Goal: Find contact information

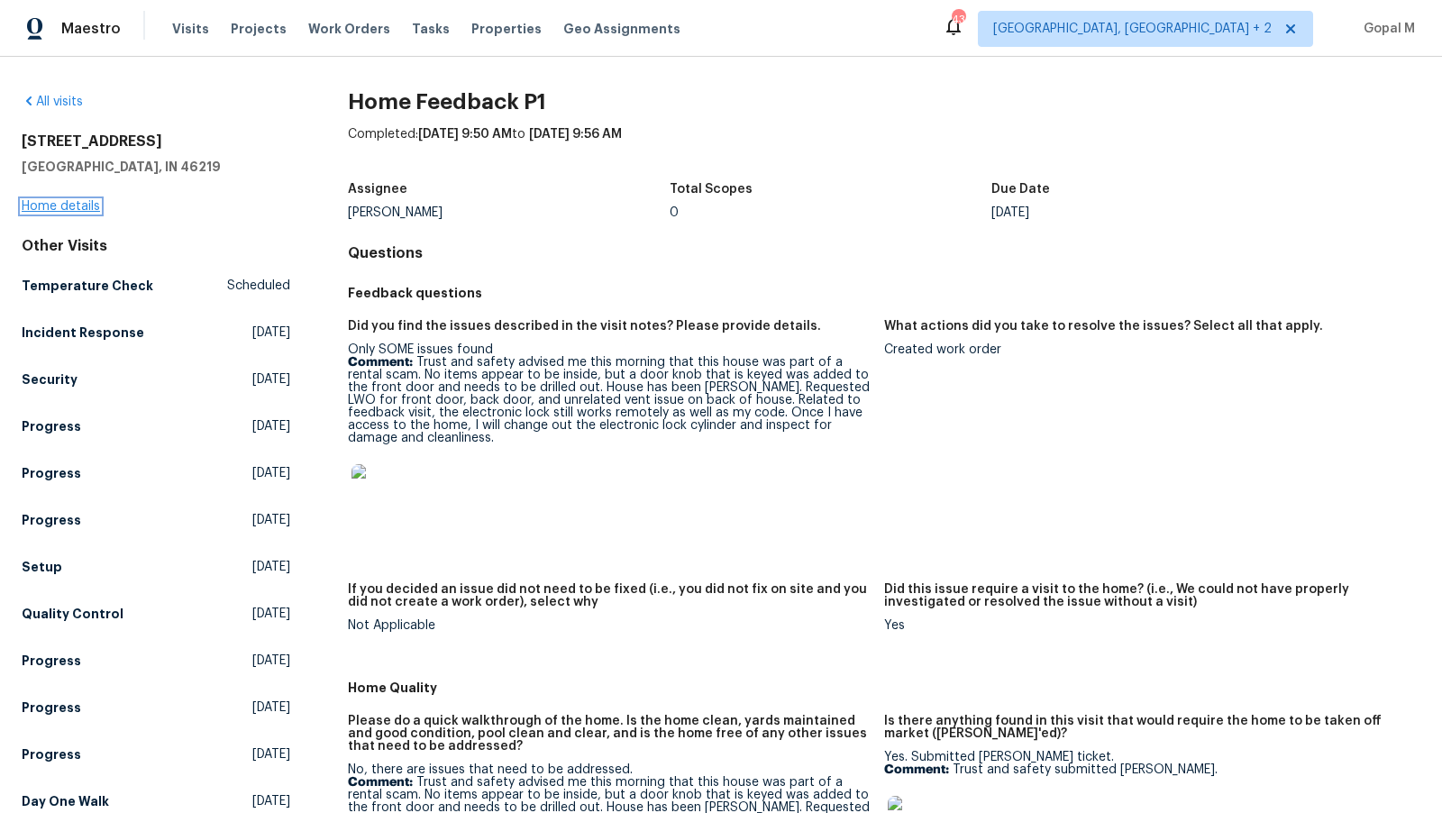
click at [64, 210] on link "Home details" at bounding box center [61, 206] width 78 height 13
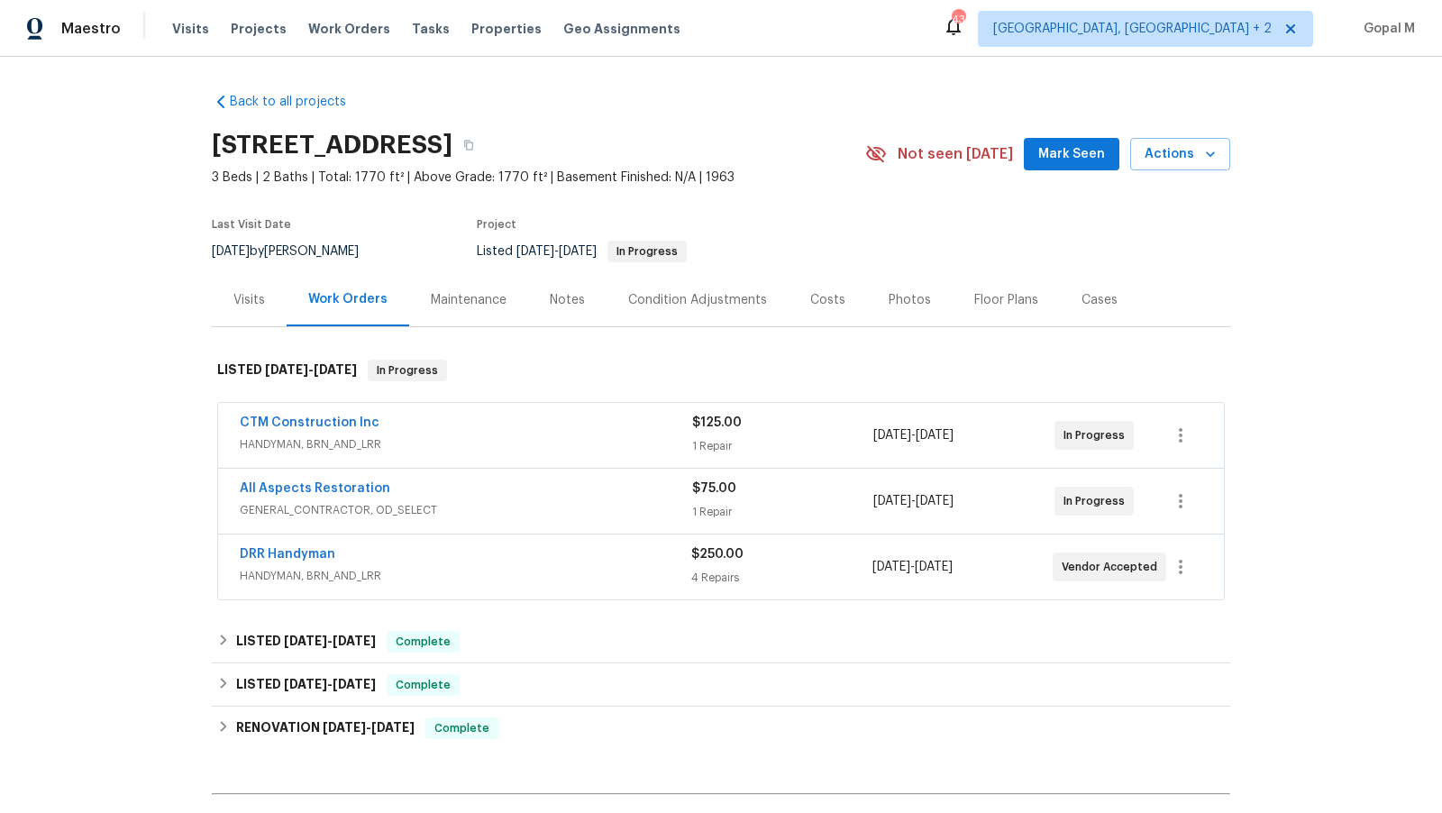
click at [578, 426] on div "CTM Construction Inc" at bounding box center [466, 425] width 453 height 22
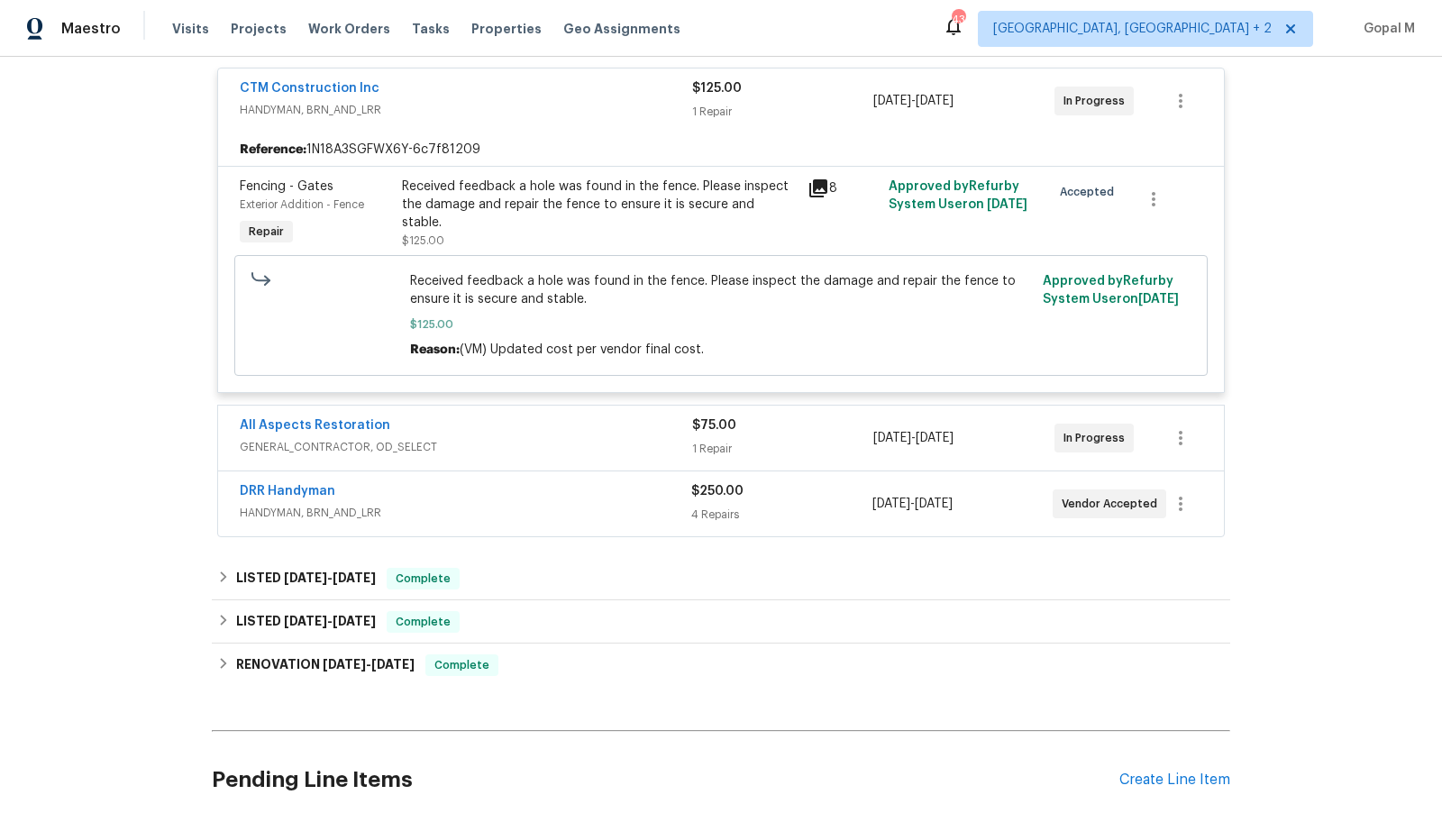
scroll to position [353, 0]
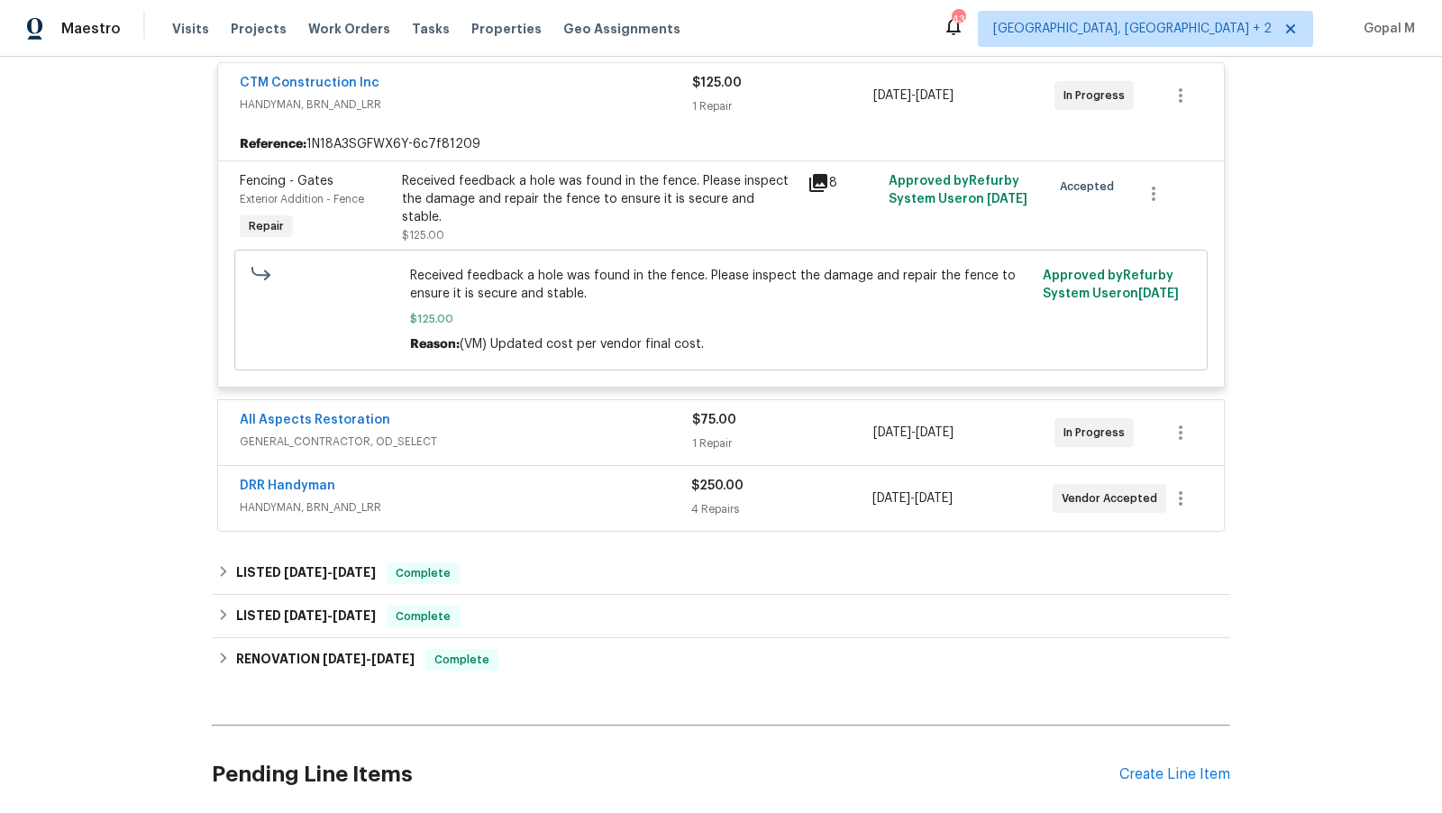
click at [615, 430] on div "All Aspects Restoration" at bounding box center [466, 422] width 453 height 22
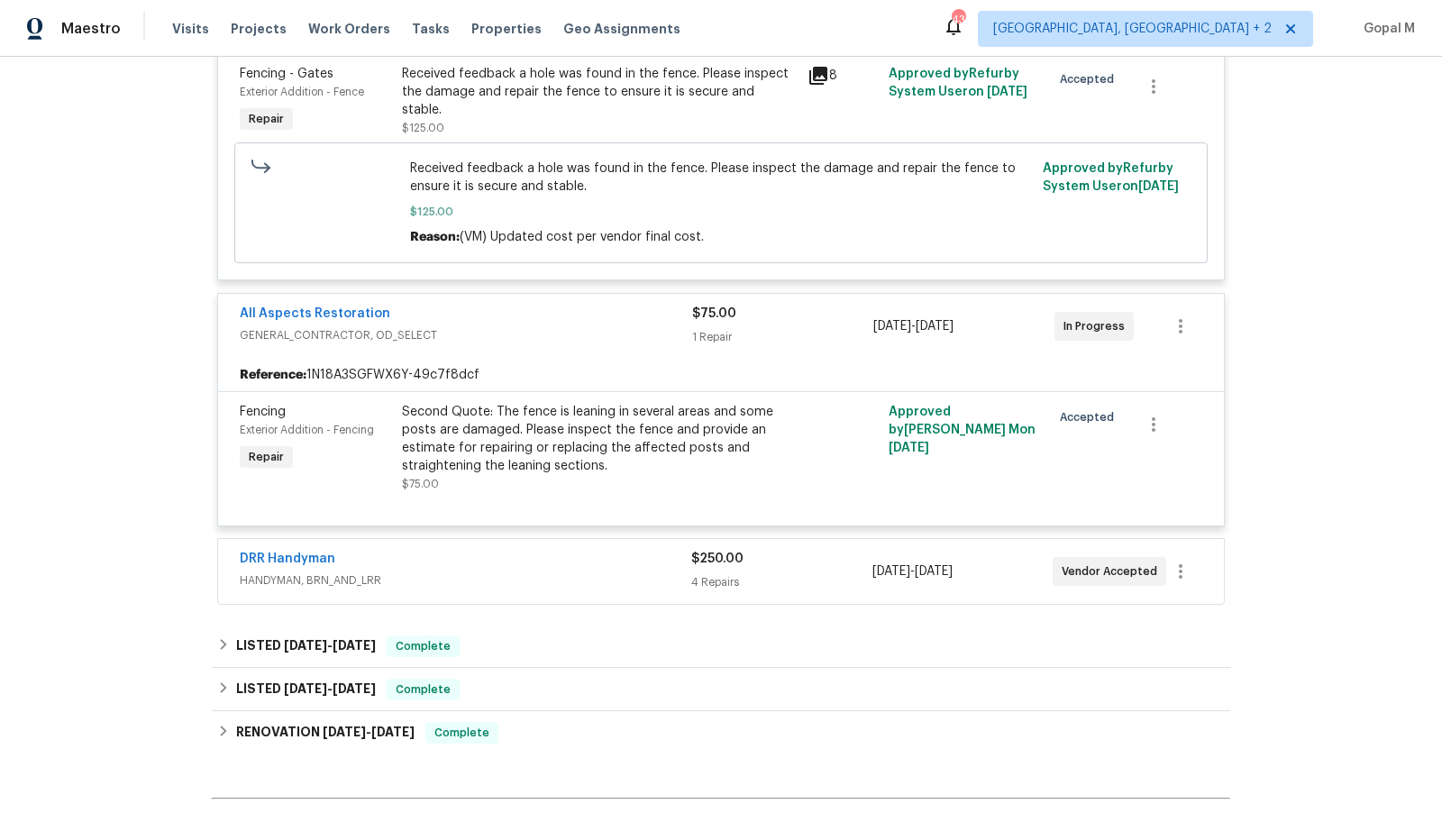
scroll to position [467, 0]
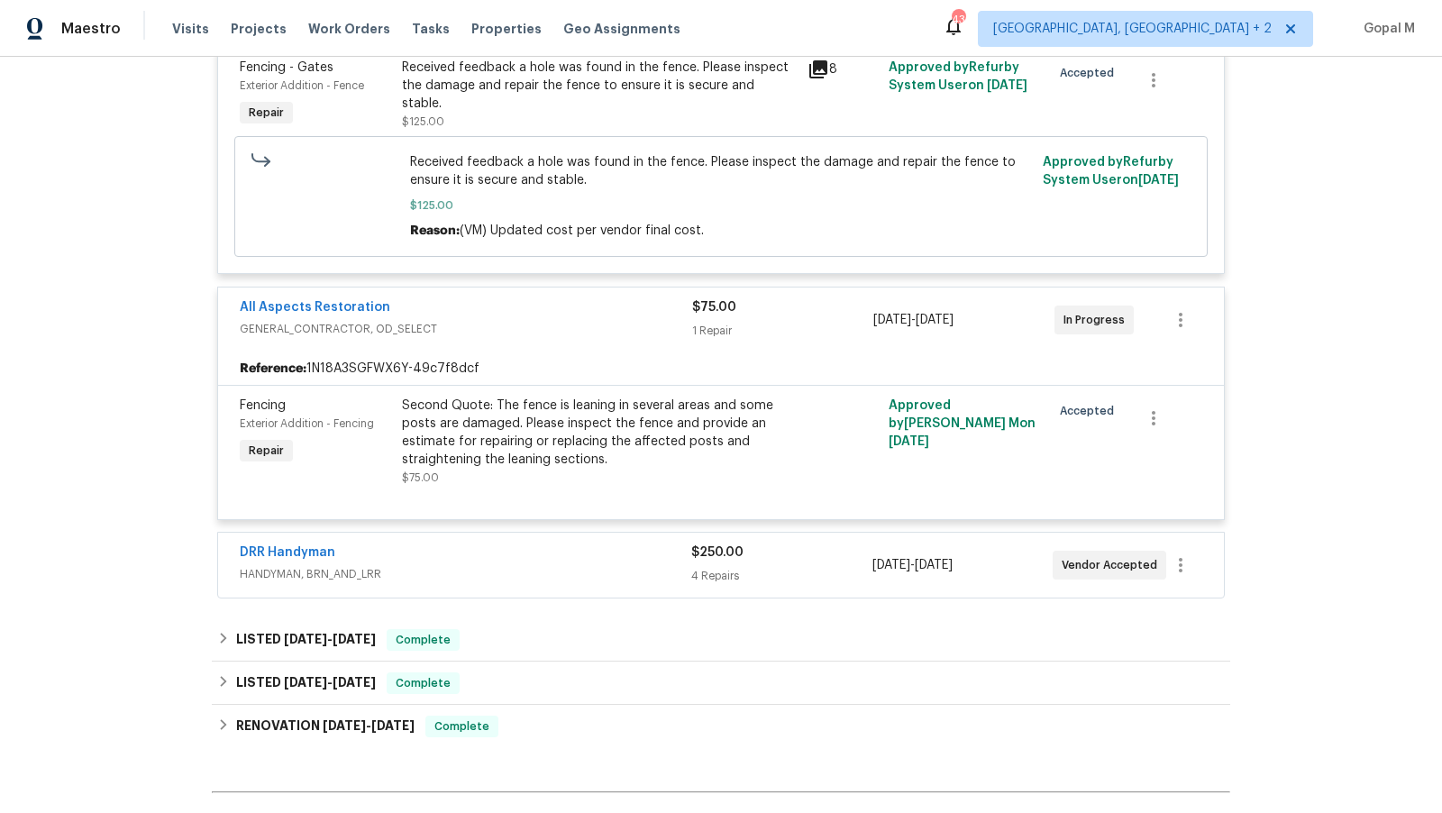
click at [601, 558] on div "DRR Handyman" at bounding box center [466, 555] width 452 height 22
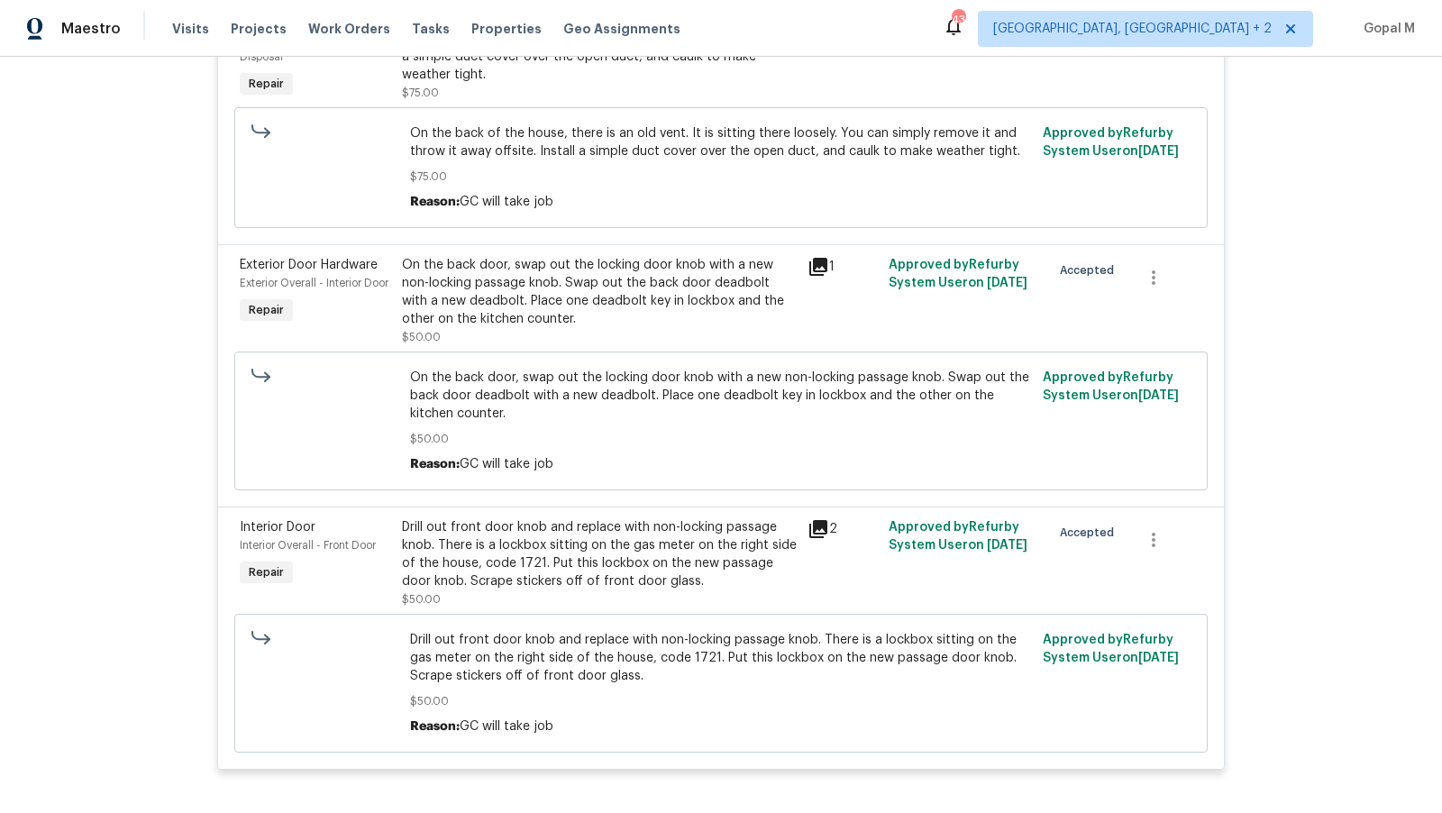
scroll to position [1274, 0]
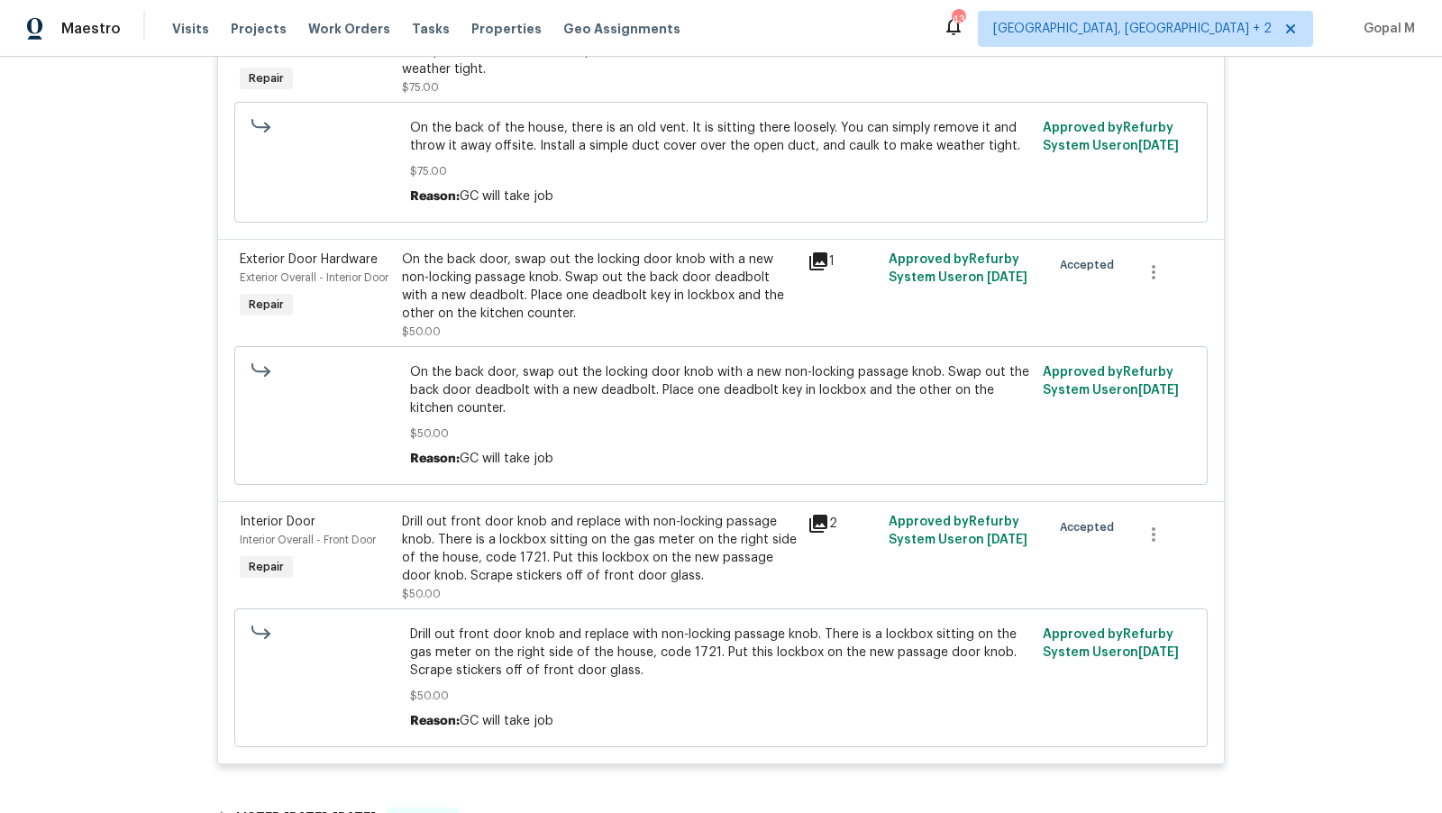
click at [601, 558] on div "Drill out front door knob and replace with non-locking passage knob. There is a…" at bounding box center [599, 549] width 395 height 72
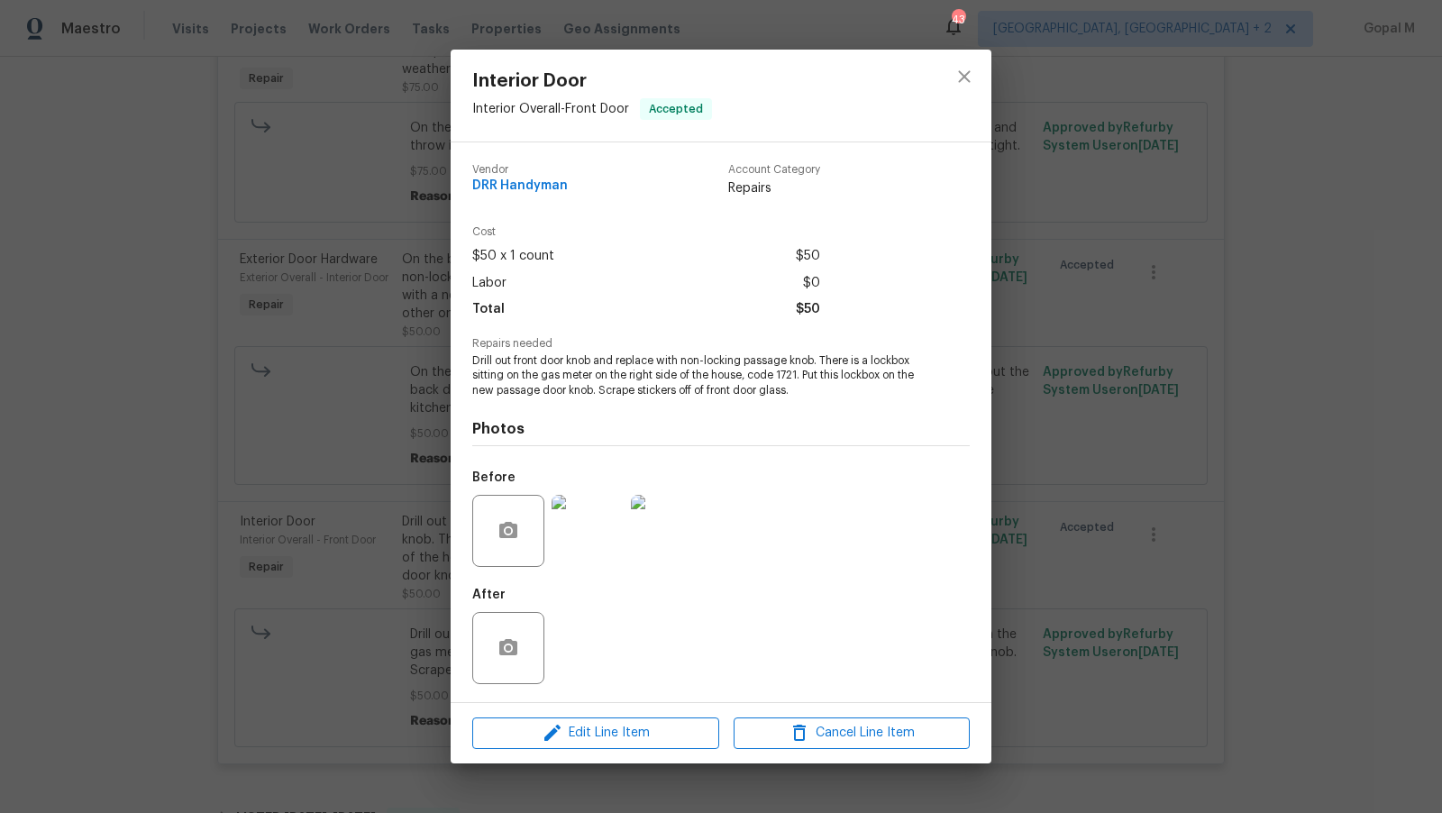
click at [601, 558] on img at bounding box center [588, 531] width 72 height 72
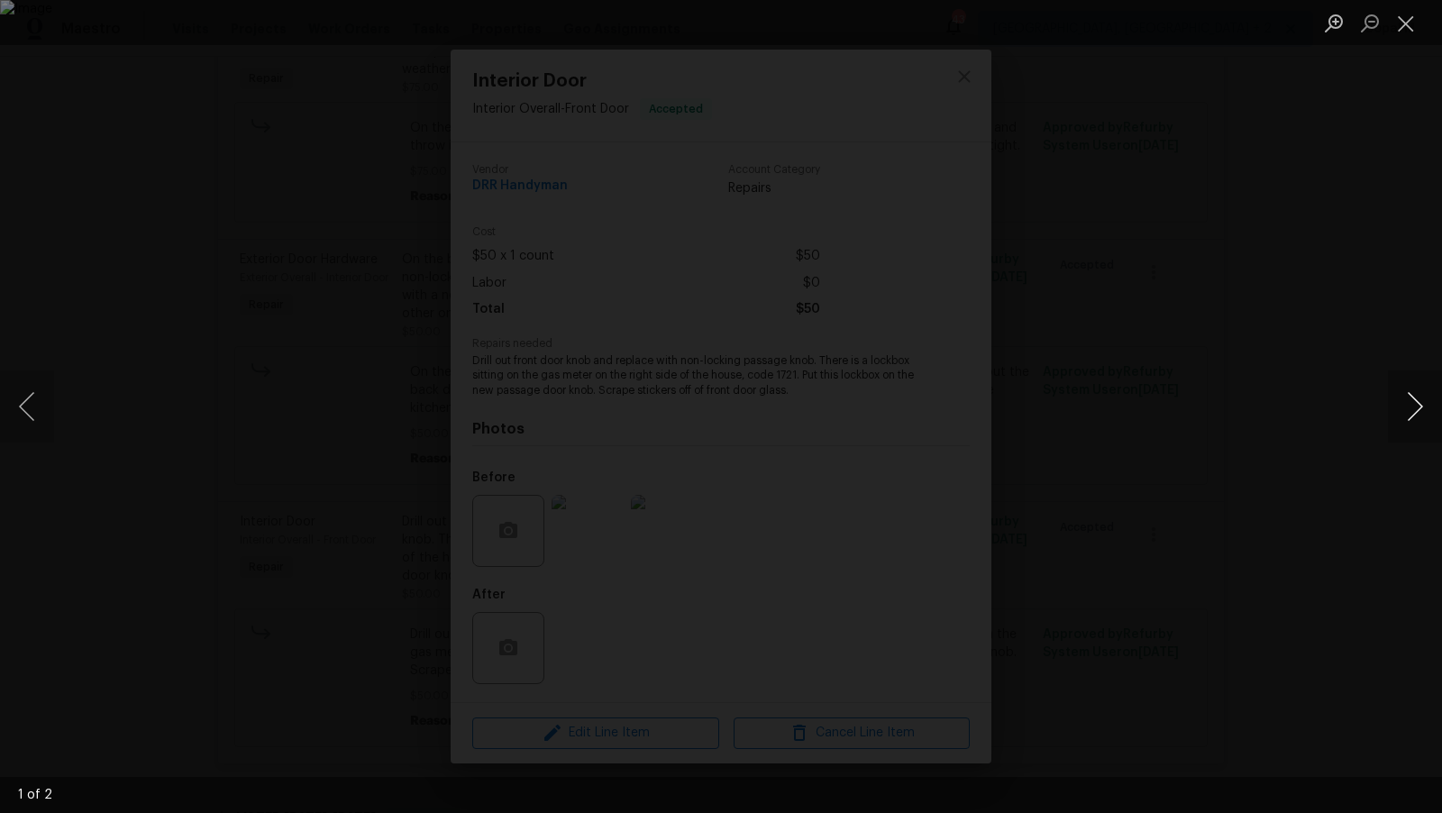
click at [1419, 397] on button "Next image" at bounding box center [1415, 407] width 54 height 72
click at [1405, 27] on button "Close lightbox" at bounding box center [1406, 23] width 36 height 32
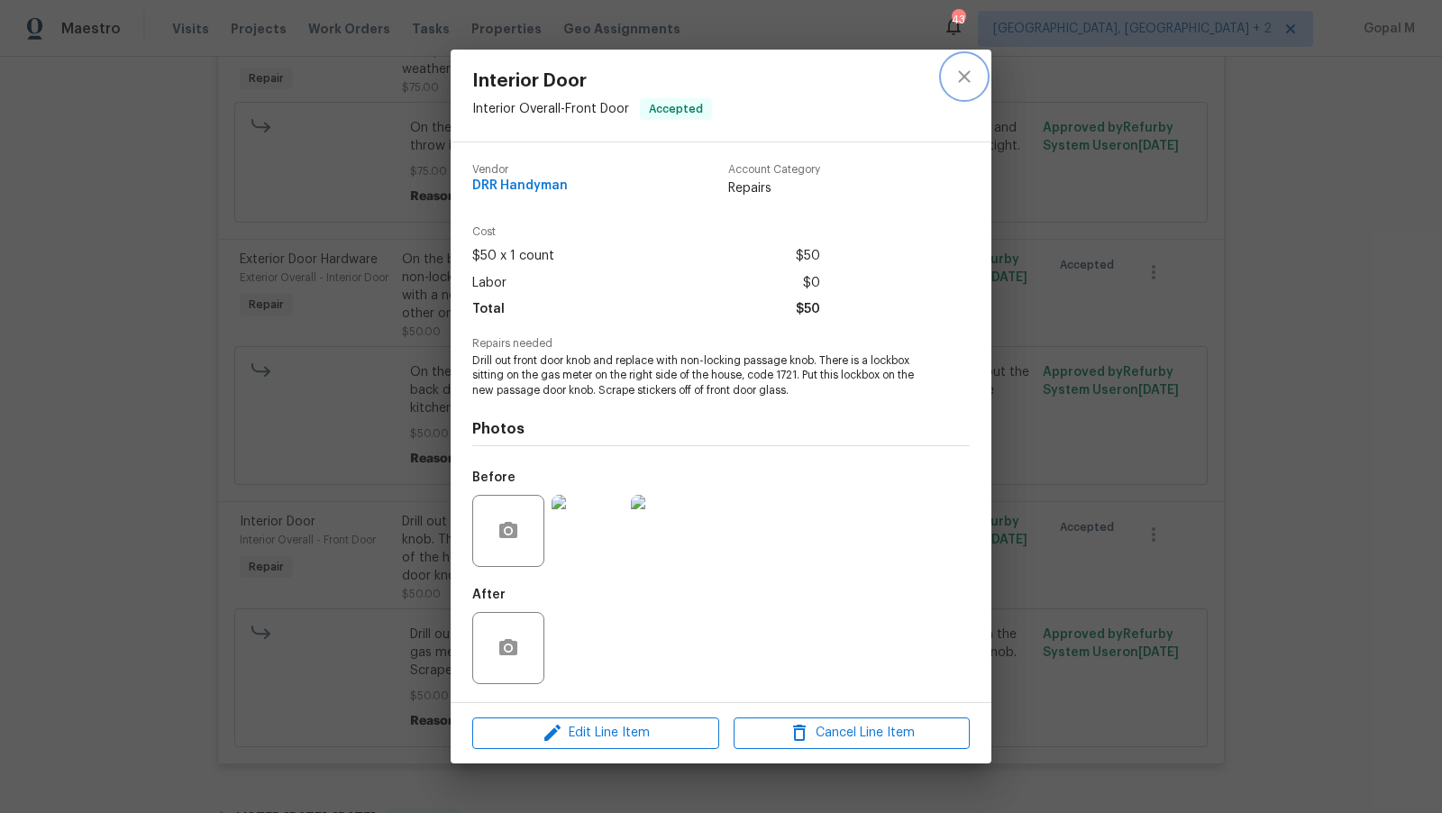
click at [973, 70] on icon "close" at bounding box center [965, 77] width 22 height 22
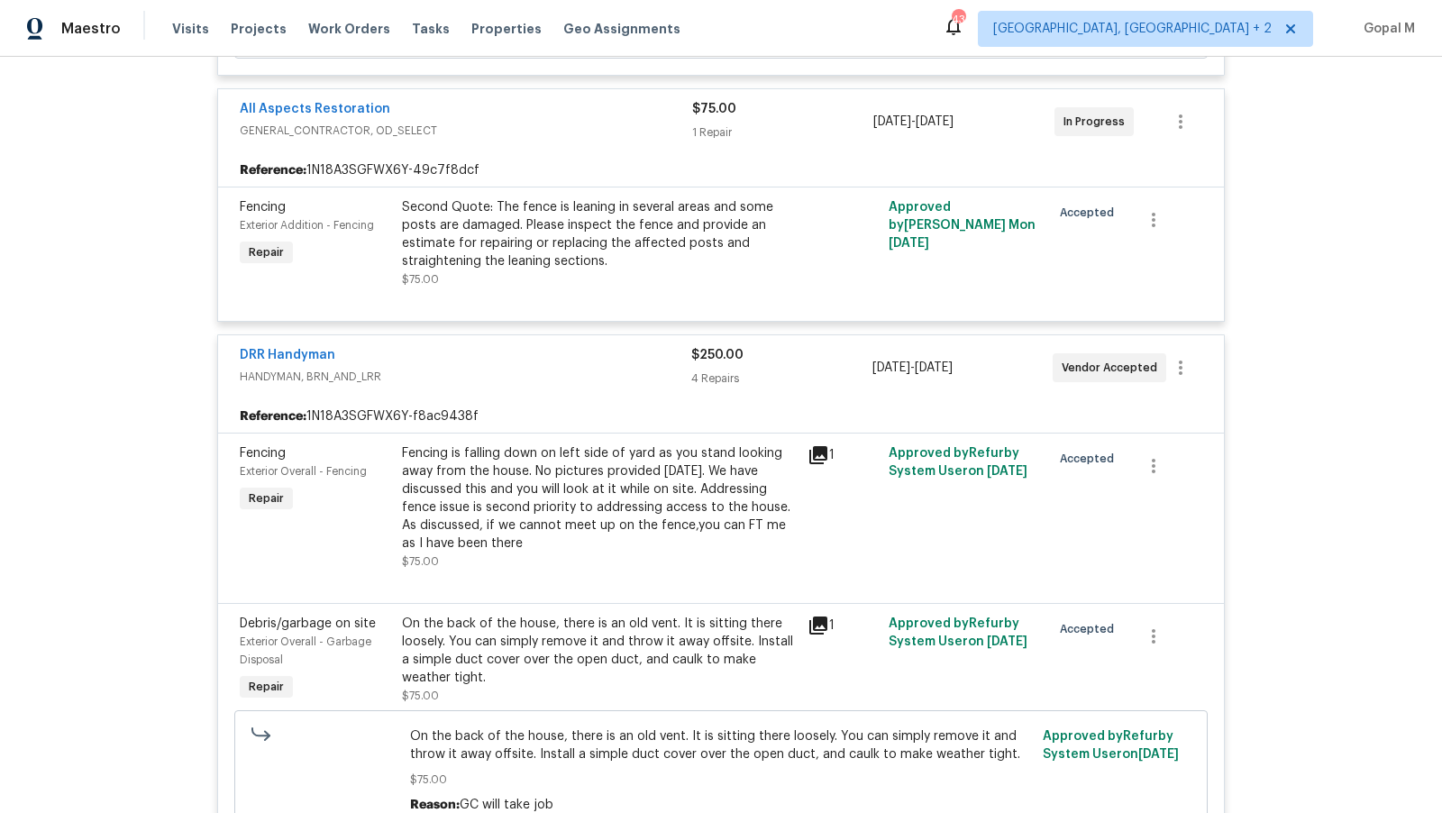
scroll to position [662, 0]
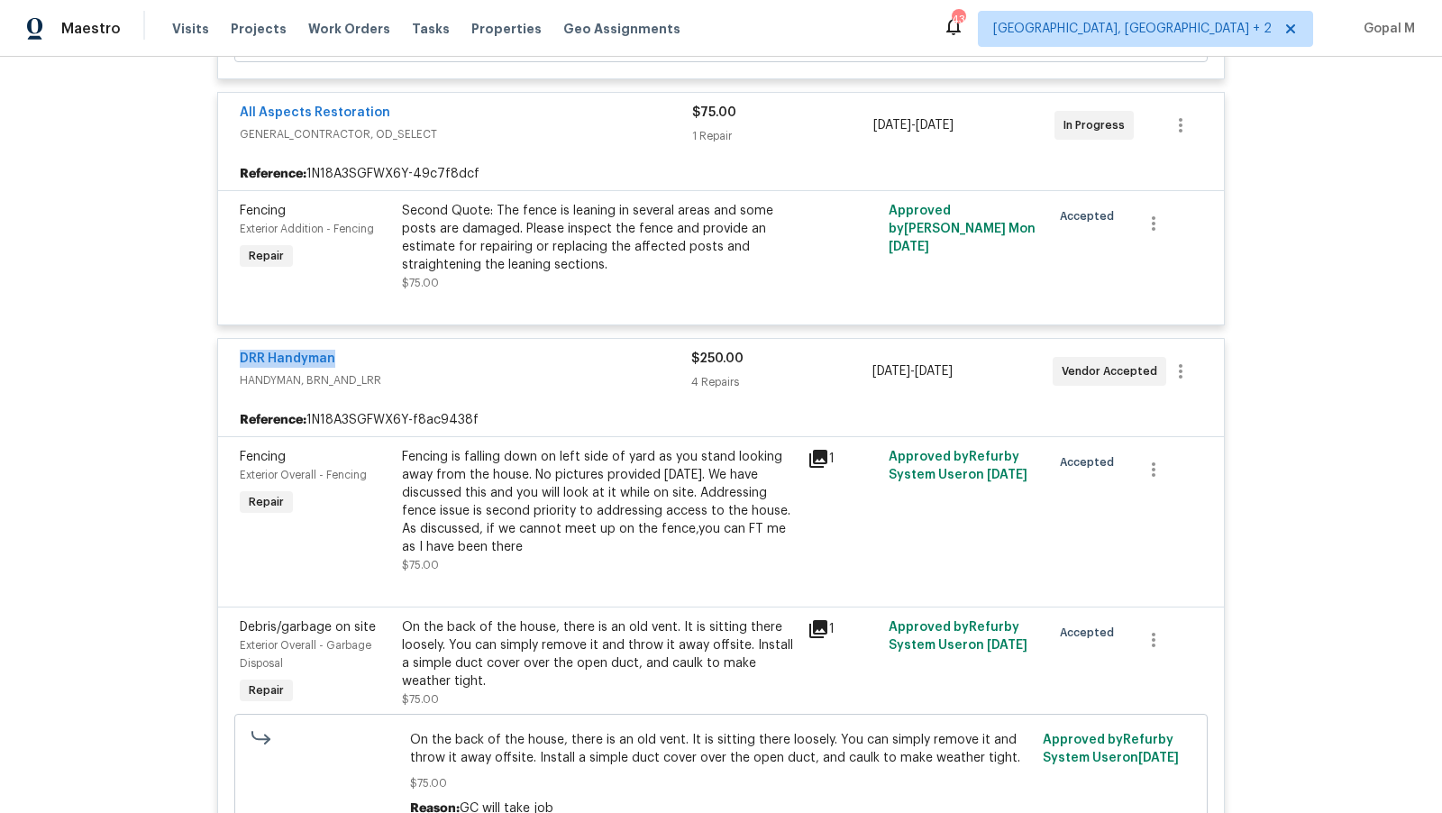
drag, startPoint x: 234, startPoint y: 363, endPoint x: 352, endPoint y: 364, distance: 118.1
click at [352, 364] on div "DRR Handyman HANDYMAN, BRN_AND_LRR $250.00 4 Repairs [DATE] - [DATE] Vendor Acc…" at bounding box center [721, 371] width 1006 height 65
copy link "DRR Handyman"
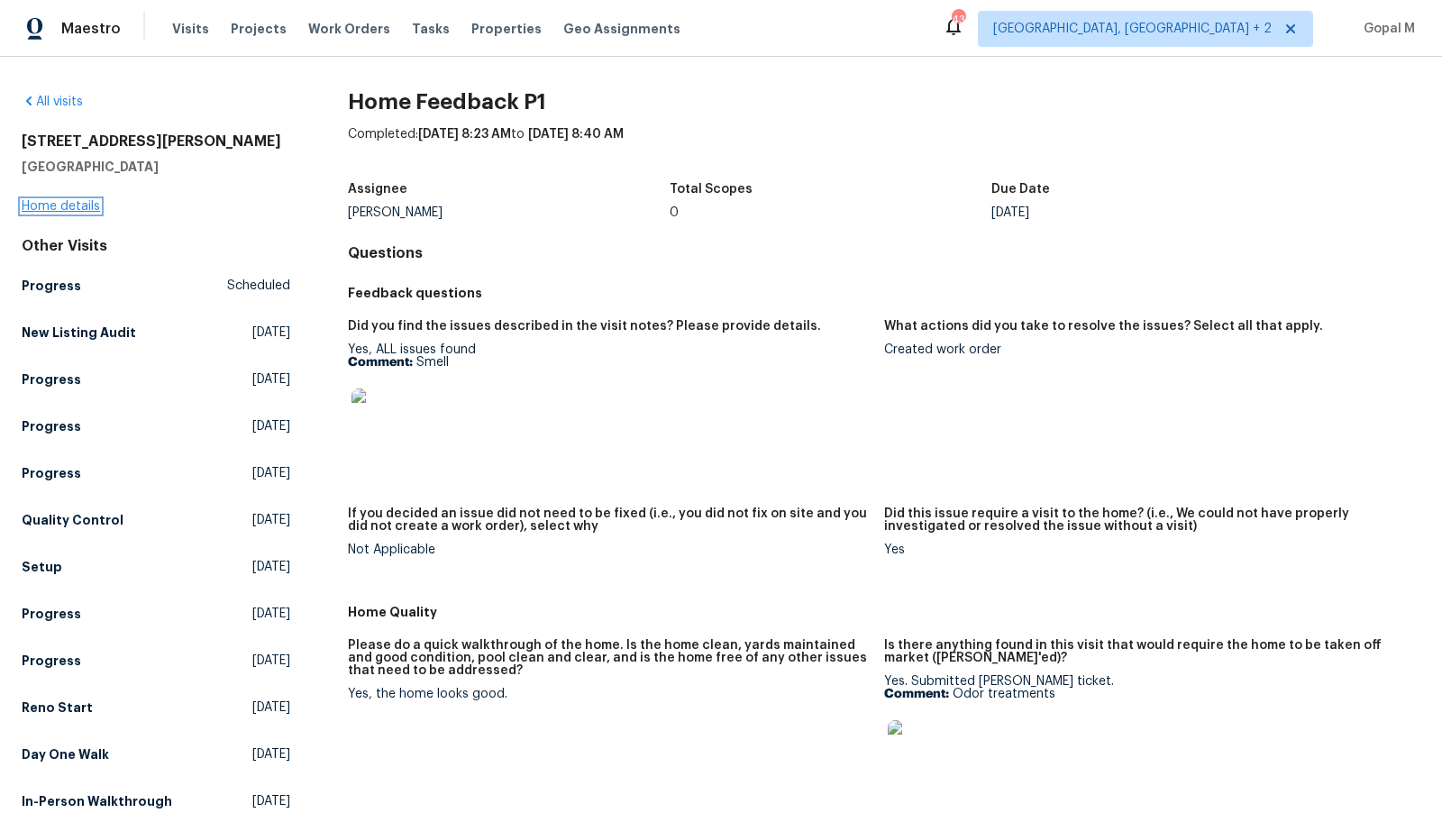
click at [47, 203] on link "Home details" at bounding box center [61, 206] width 78 height 13
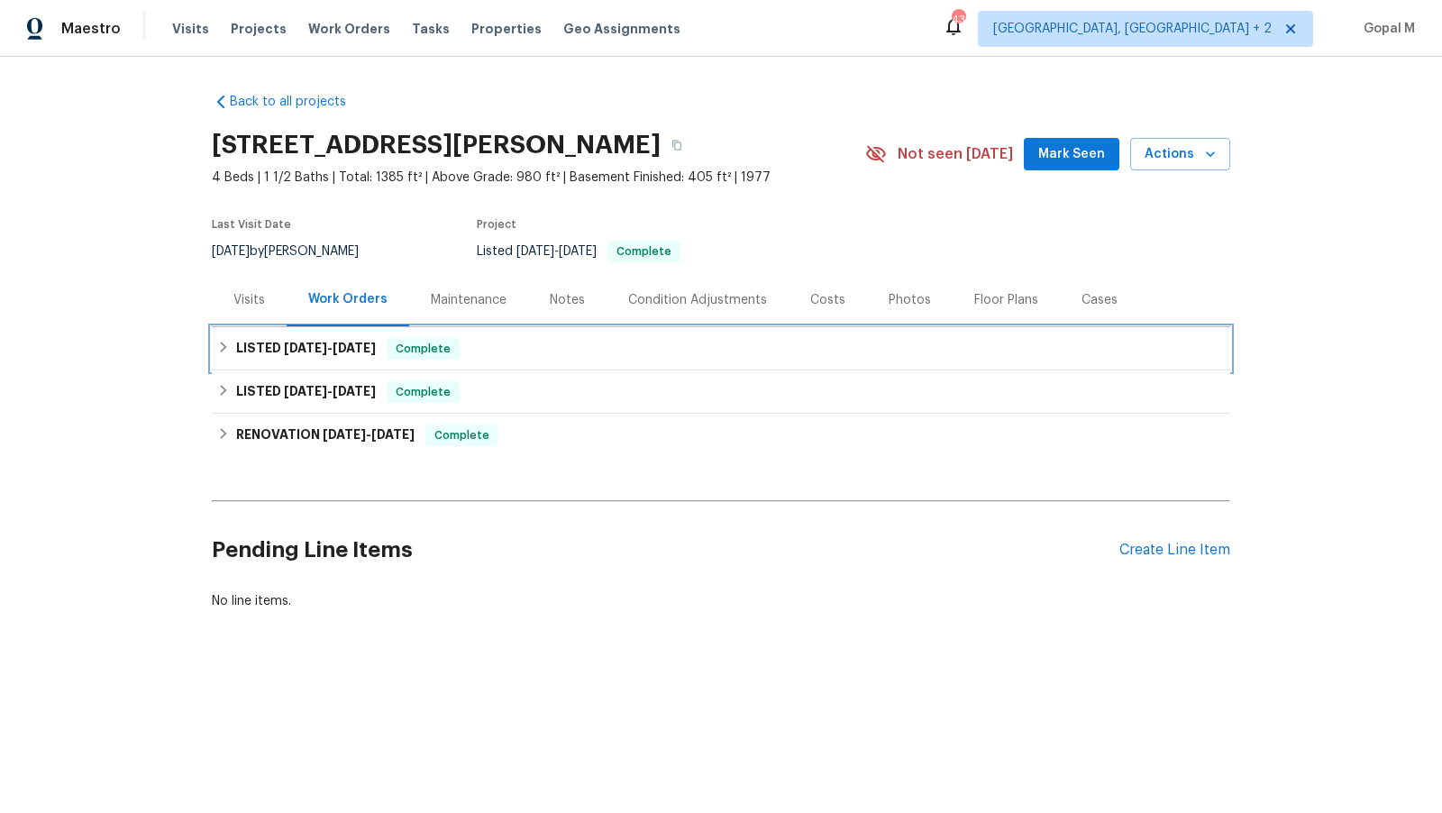
click at [494, 346] on div "LISTED 9/15/25 - 9/17/25 Complete" at bounding box center [721, 349] width 1008 height 22
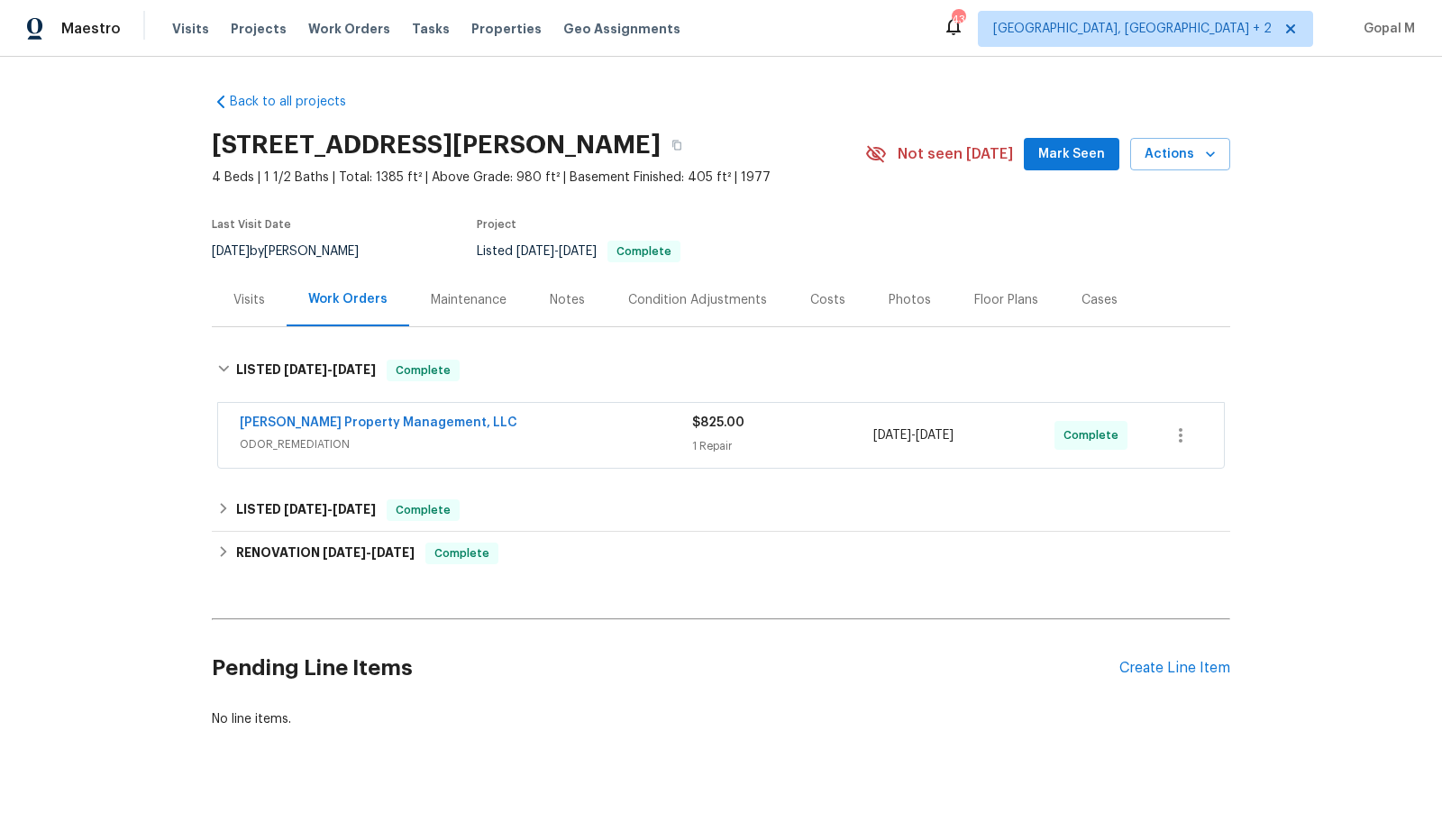
click at [240, 298] on div "Visits" at bounding box center [250, 300] width 32 height 18
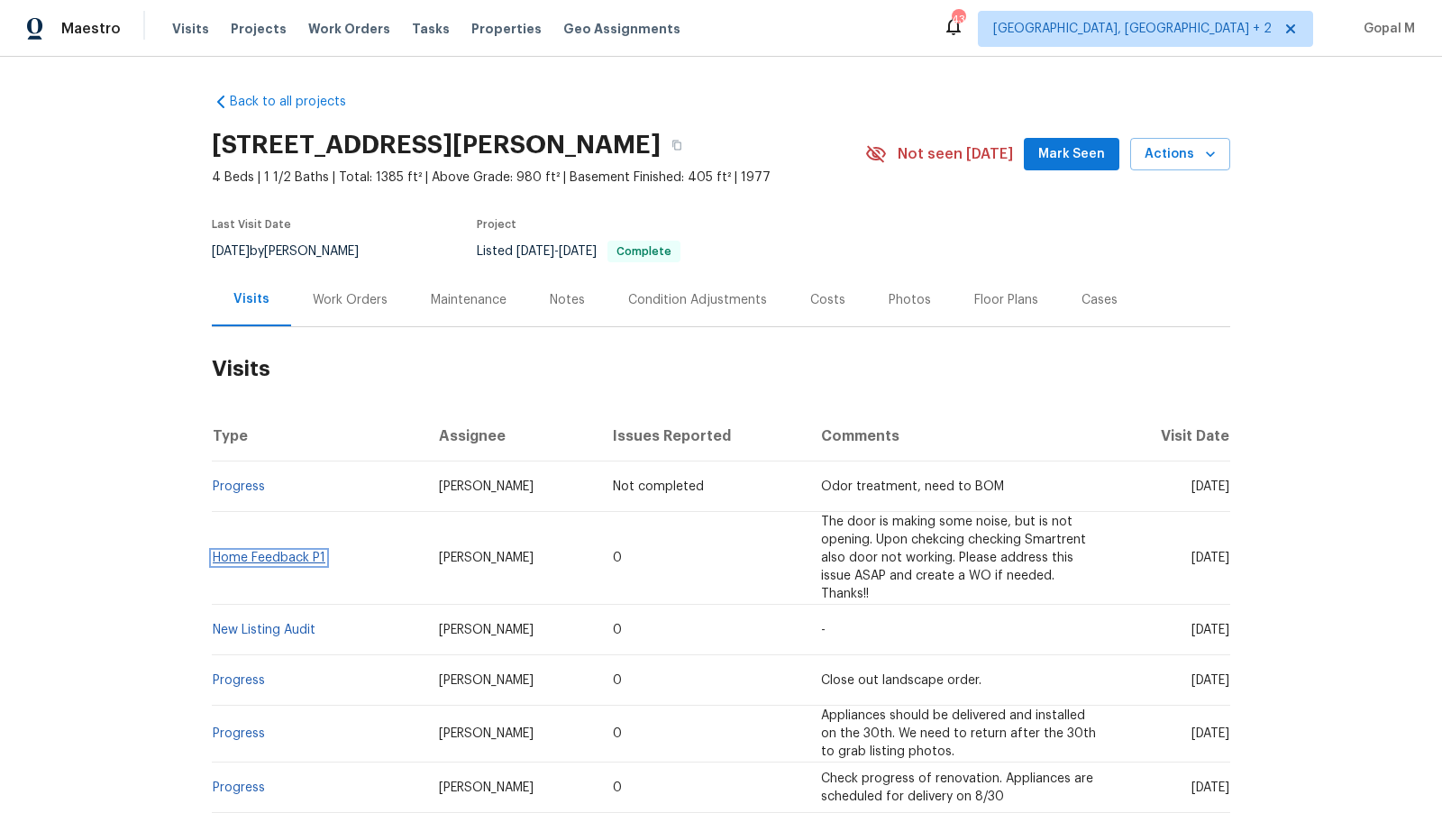
click at [254, 554] on link "Home Feedback P1" at bounding box center [269, 558] width 113 height 13
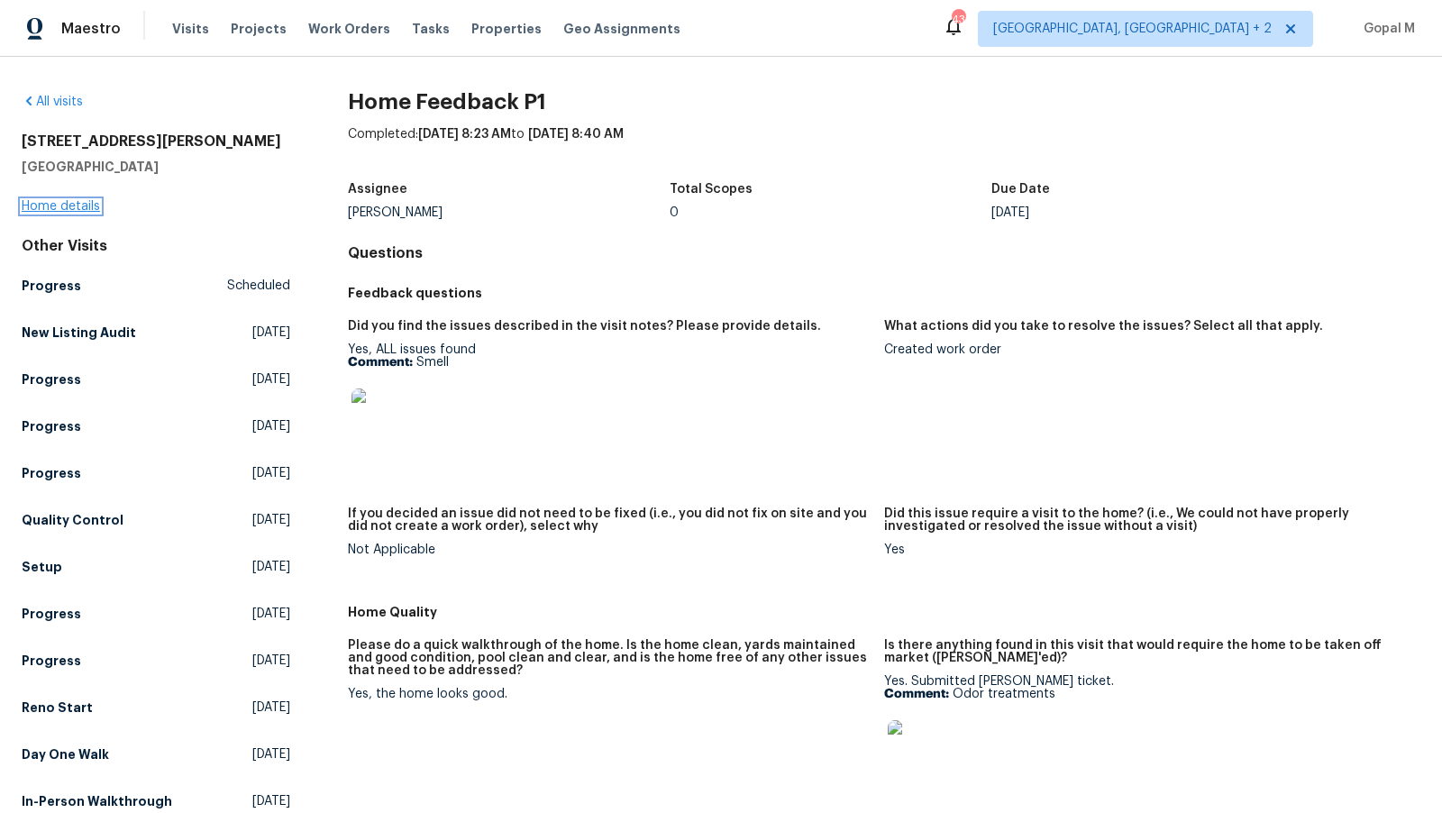
click at [71, 206] on link "Home details" at bounding box center [61, 206] width 78 height 13
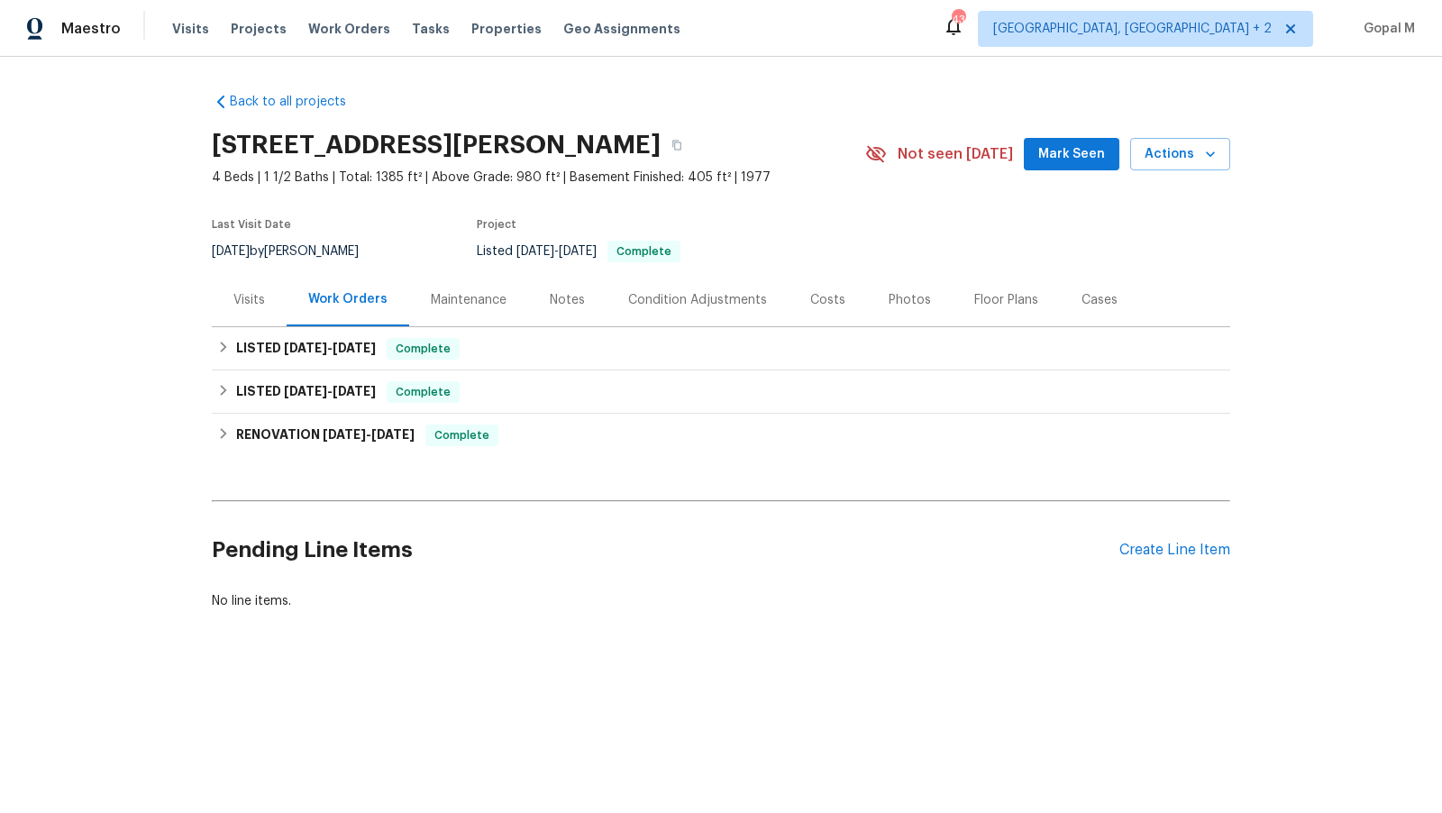
click at [235, 306] on div "Visits" at bounding box center [250, 300] width 32 height 18
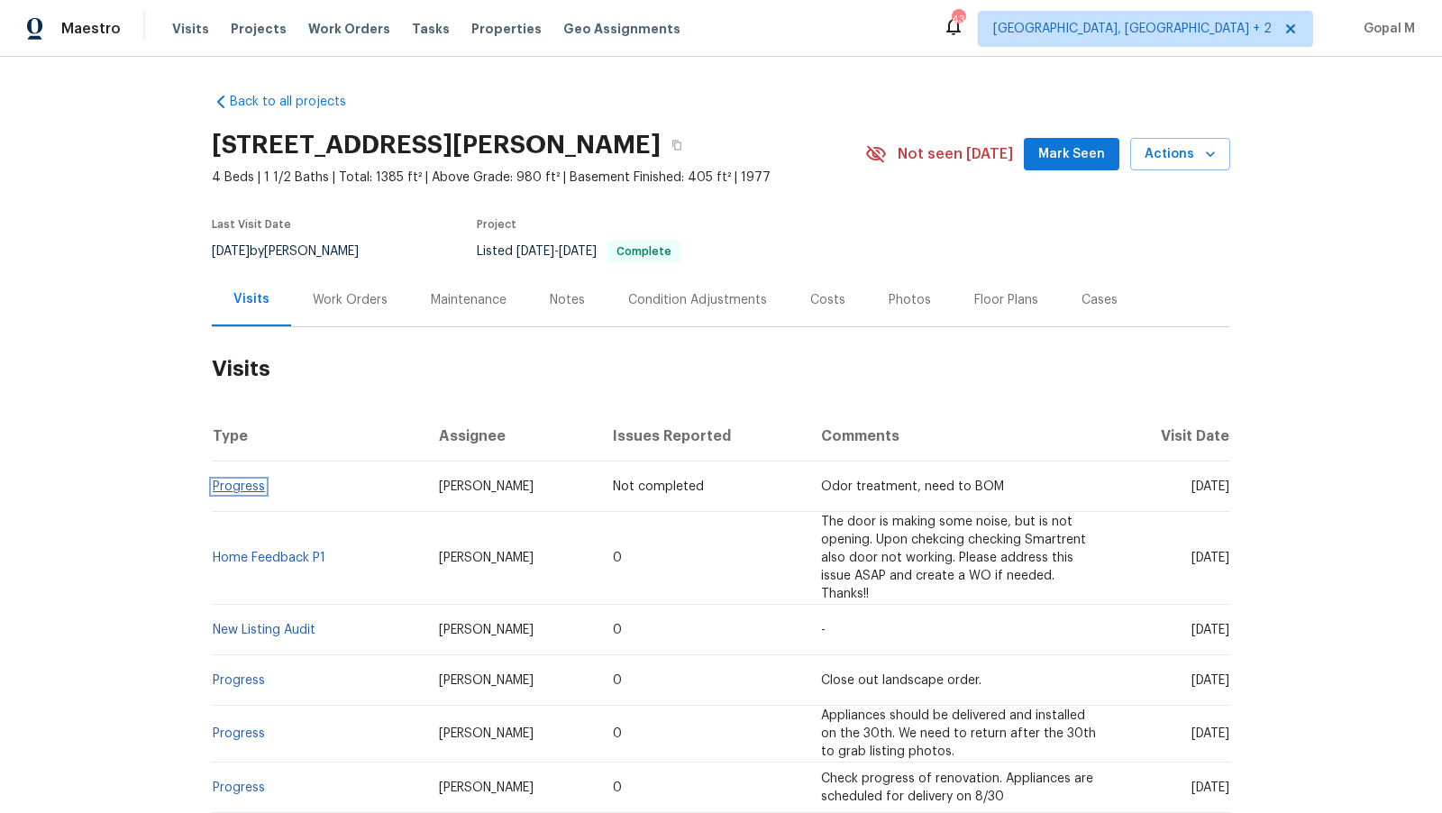
click at [255, 489] on link "Progress" at bounding box center [239, 487] width 52 height 13
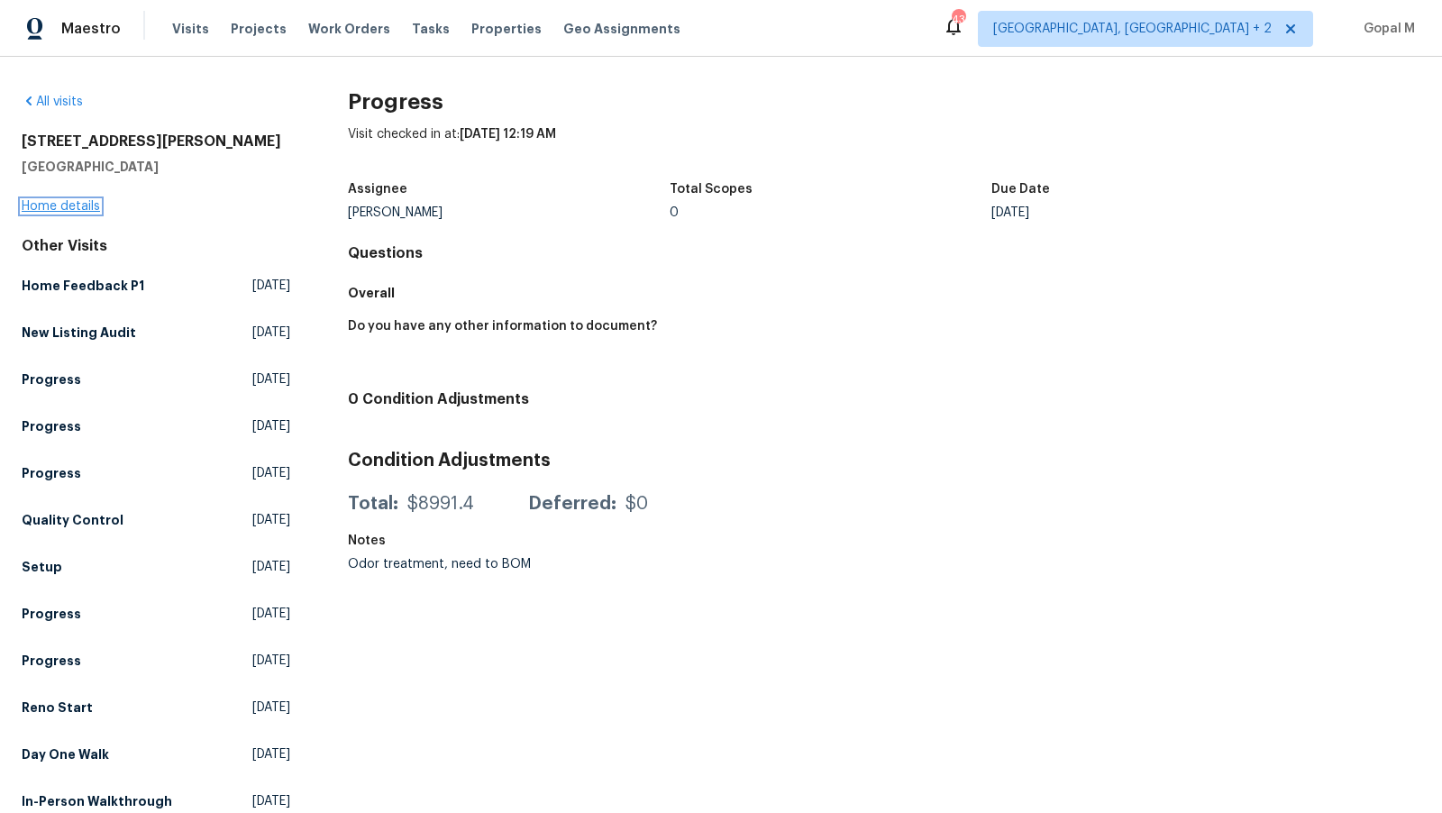
click at [76, 203] on link "Home details" at bounding box center [61, 206] width 78 height 13
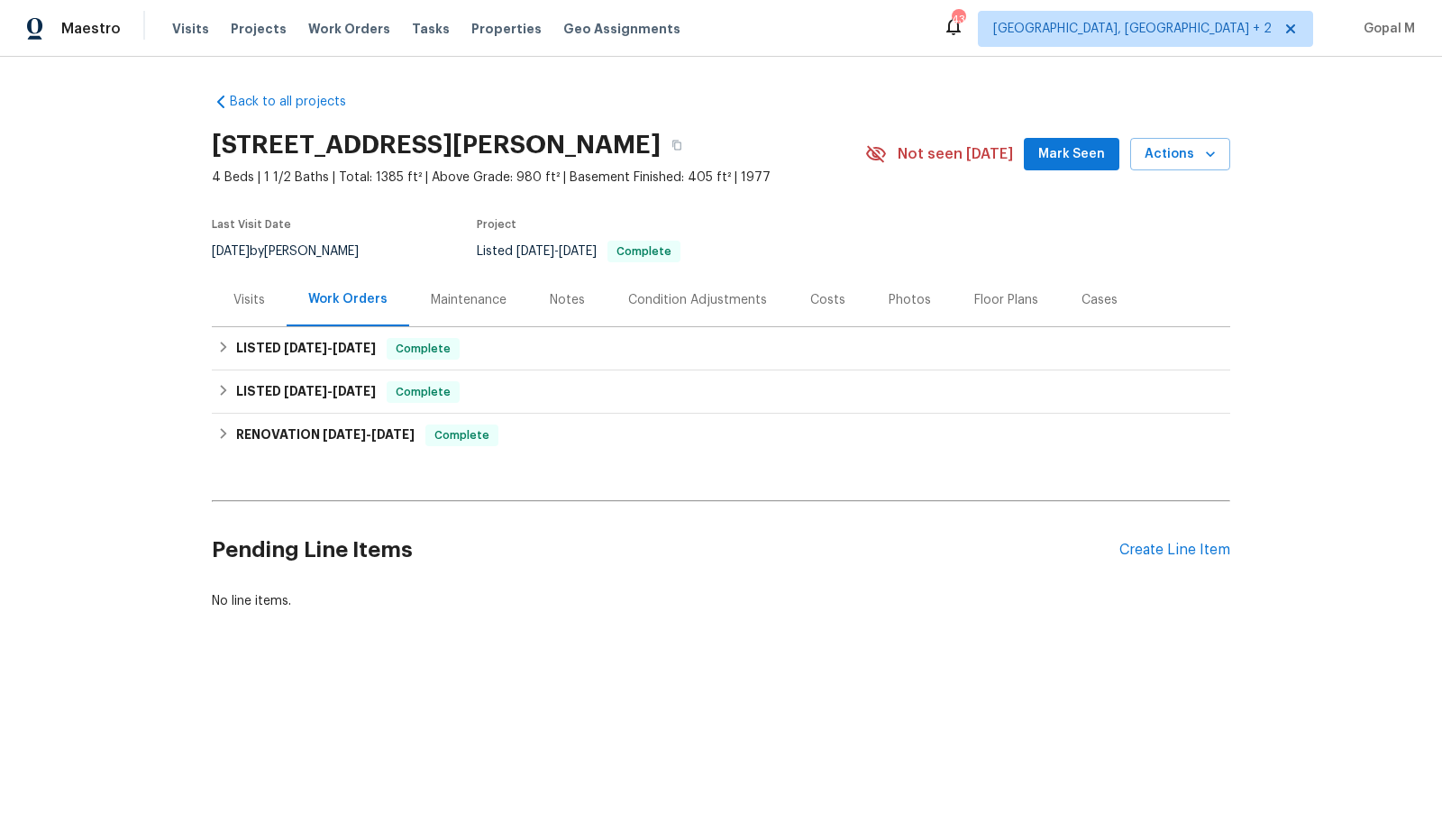
click at [255, 302] on div "Visits" at bounding box center [250, 300] width 32 height 18
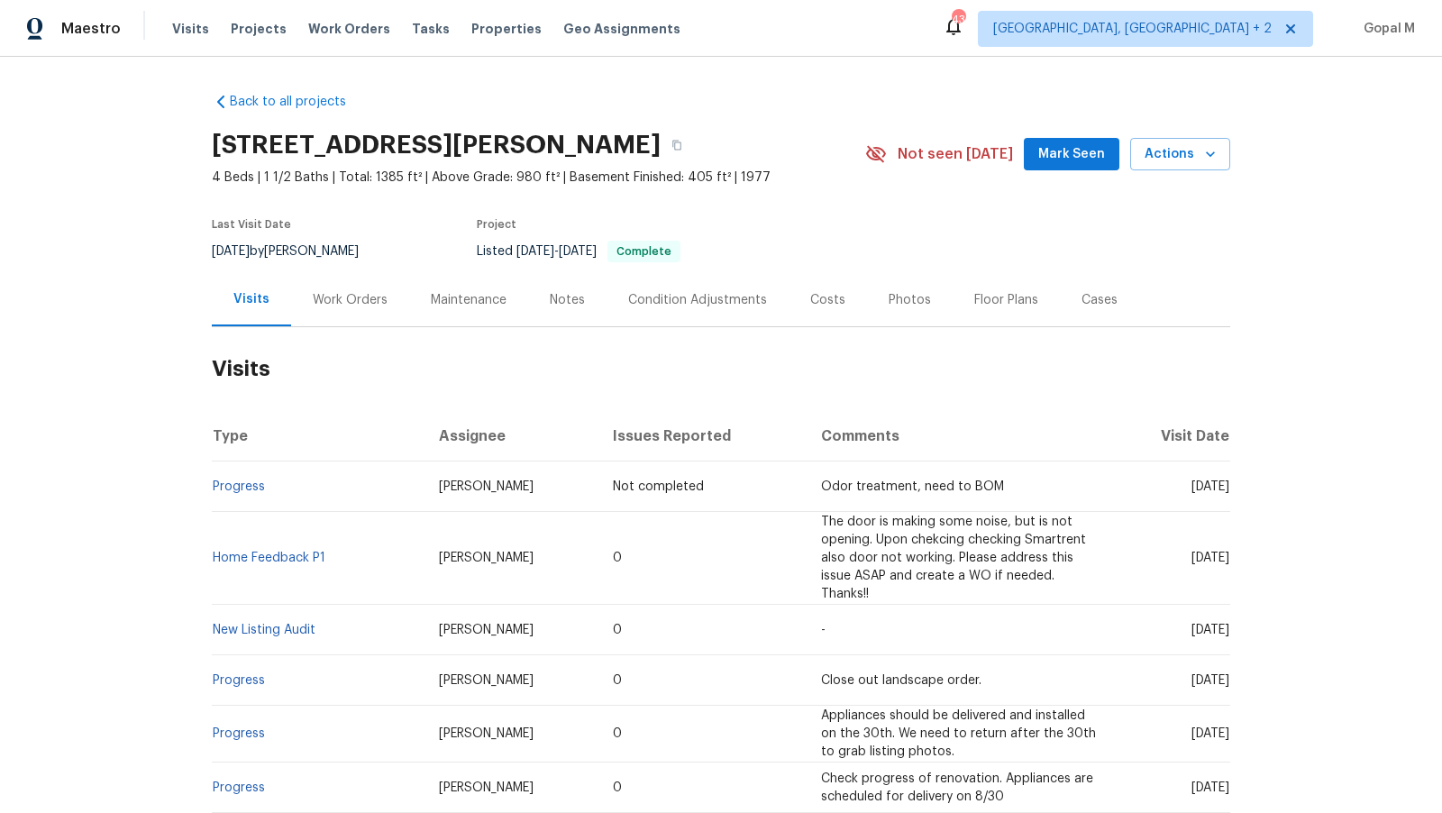
click at [439, 554] on span "Keith Hollingsworth" at bounding box center [486, 558] width 95 height 13
copy span "Keith Hollingsworth"
